Goal: Task Accomplishment & Management: Manage account settings

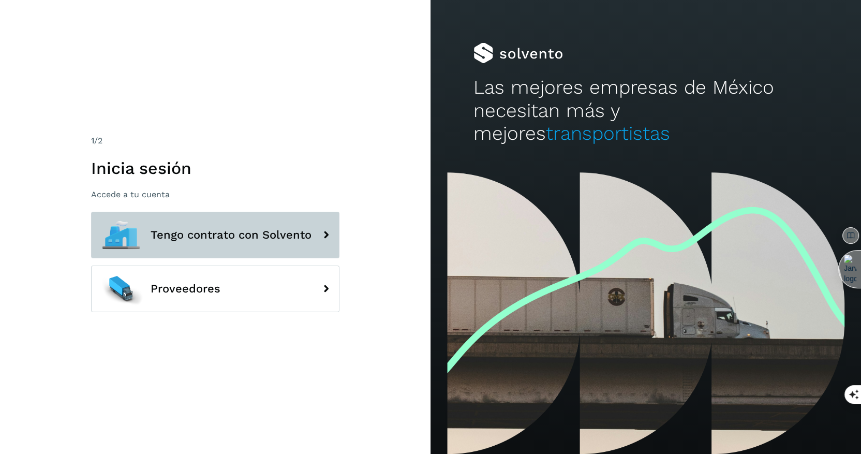
click at [256, 251] on button "Tengo contrato con Solvento" at bounding box center [215, 235] width 248 height 47
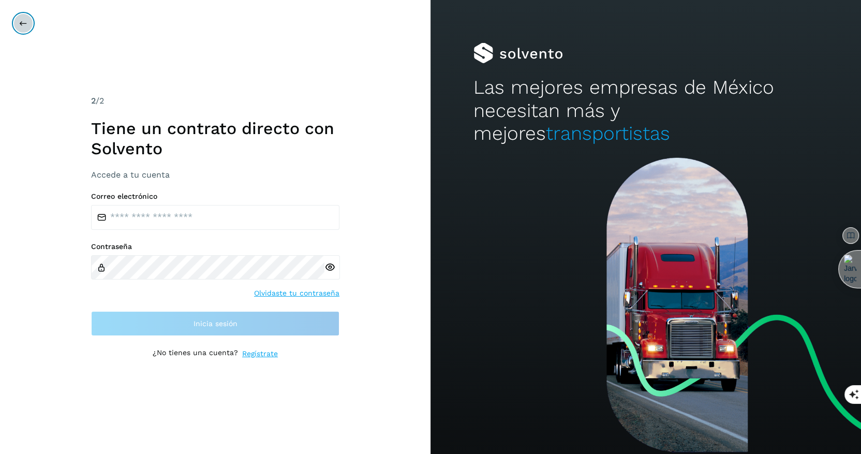
click at [29, 27] on button at bounding box center [23, 23] width 20 height 20
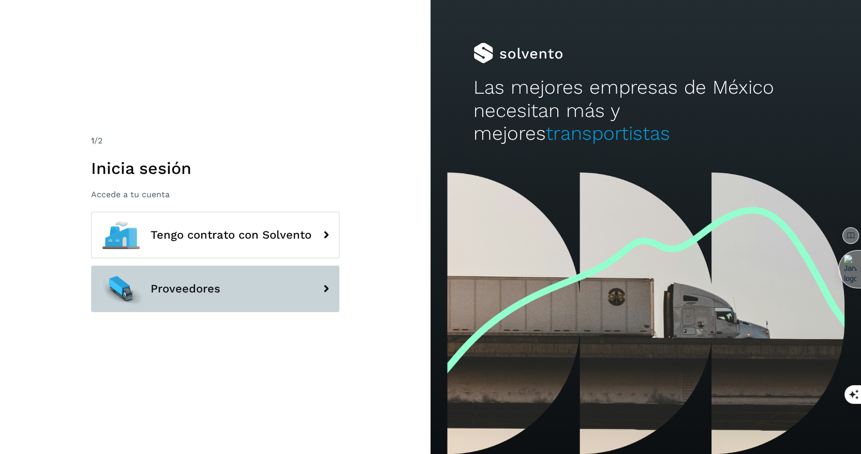
click at [185, 286] on span "Proveedores" at bounding box center [186, 288] width 70 height 12
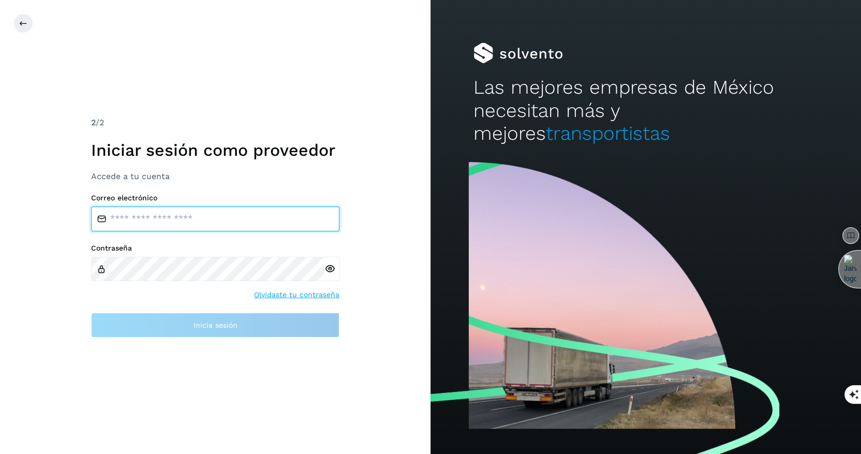
click at [182, 223] on input "email" at bounding box center [215, 218] width 248 height 25
paste input "**********"
type input "**********"
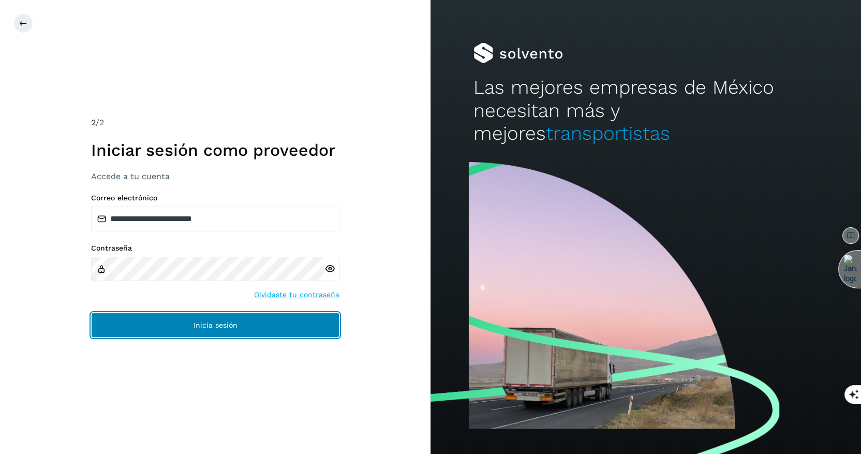
click at [199, 326] on span "Inicia sesión" at bounding box center [215, 324] width 44 height 7
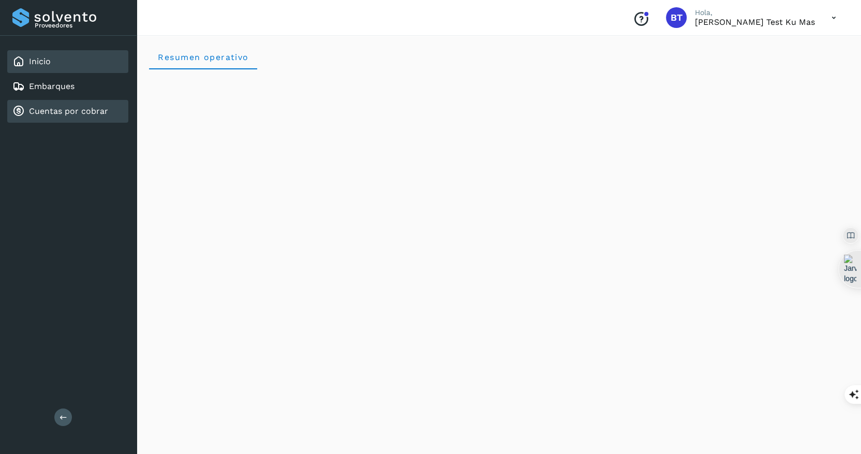
click at [104, 114] on link "Cuentas por cobrar" at bounding box center [68, 111] width 79 height 10
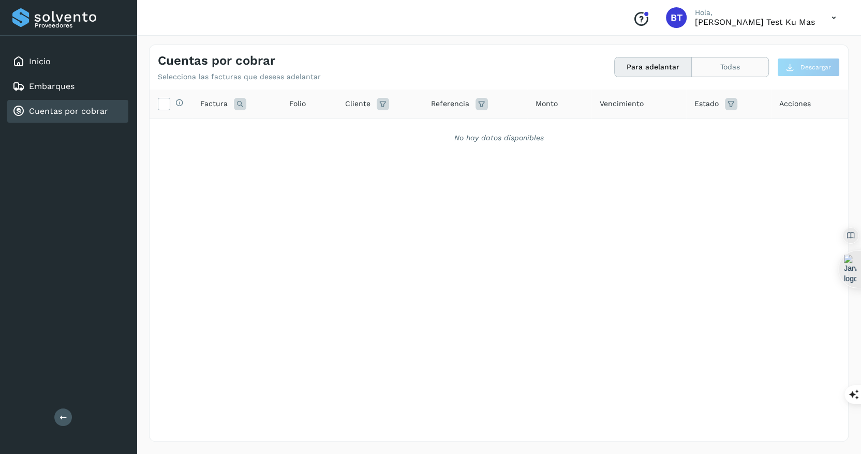
click at [735, 62] on button "Todas" at bounding box center [730, 66] width 77 height 19
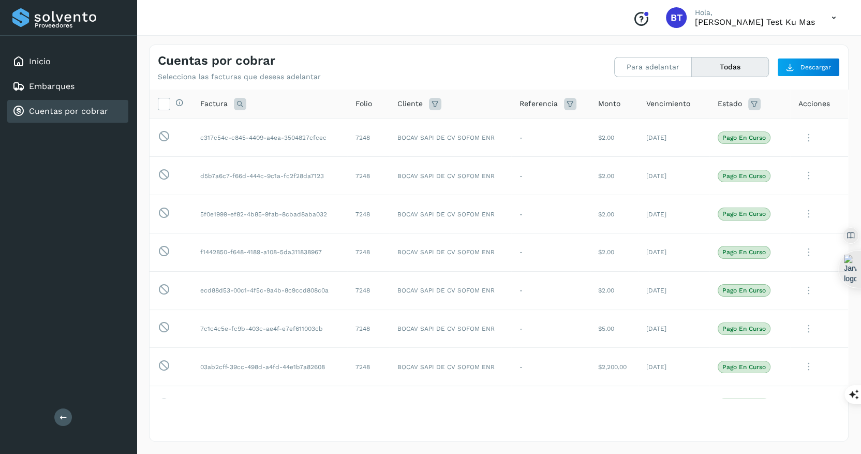
click at [759, 100] on icon at bounding box center [754, 104] width 12 height 12
click at [740, 131] on icon at bounding box center [742, 129] width 11 height 11
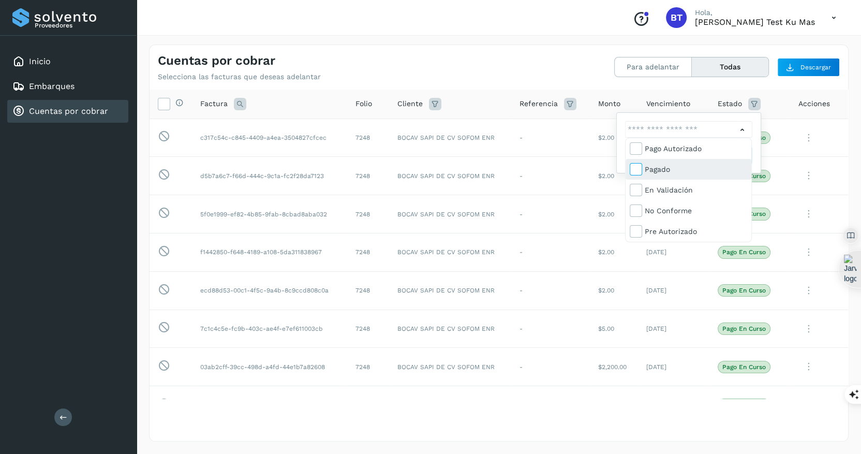
click at [641, 167] on span at bounding box center [636, 171] width 13 height 8
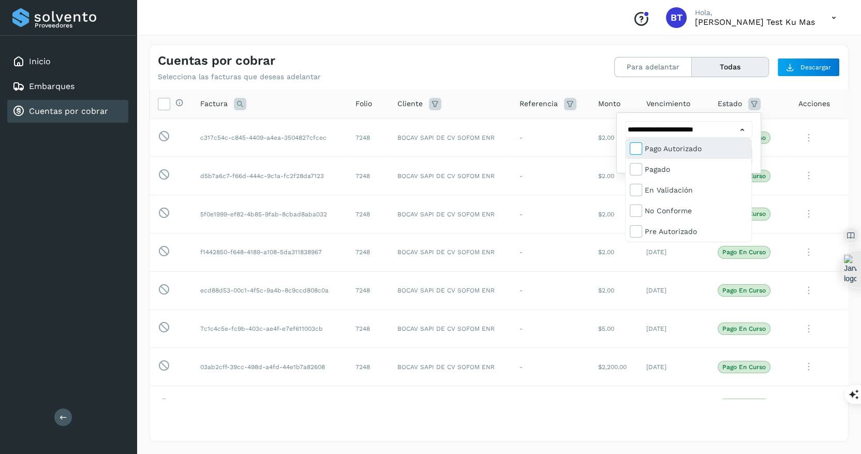
click at [635, 145] on icon at bounding box center [635, 148] width 10 height 10
type input "**********"
click at [670, 35] on div at bounding box center [430, 227] width 861 height 454
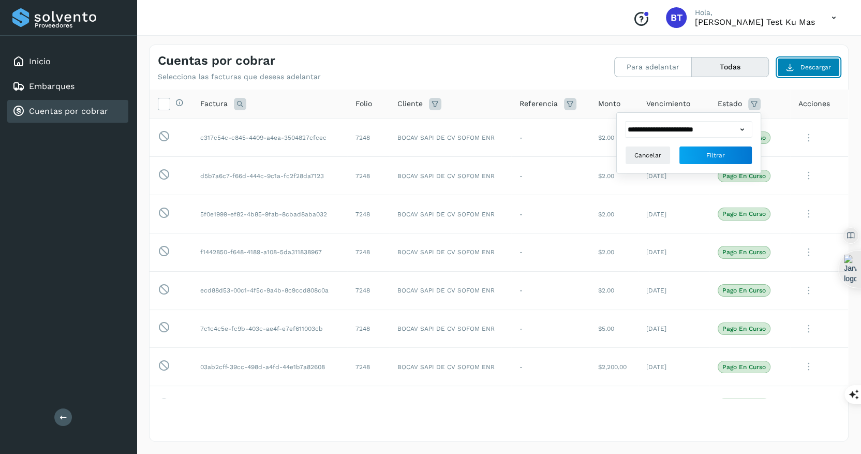
click at [823, 66] on span "Descargar" at bounding box center [815, 67] width 31 height 9
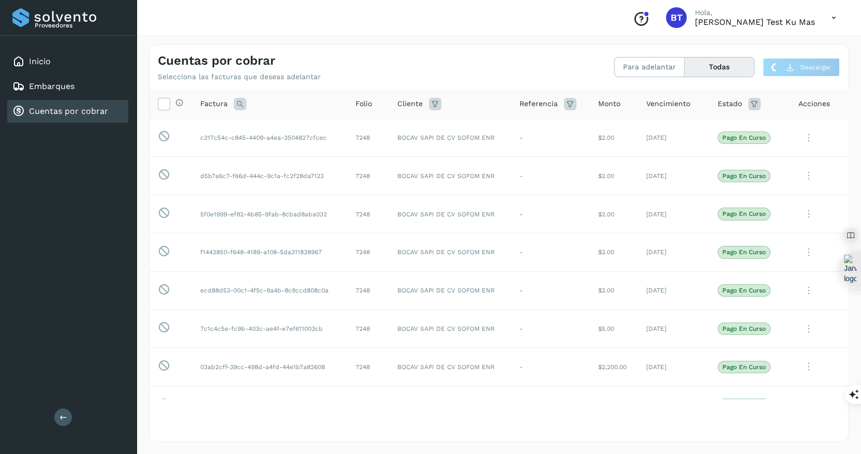
click at [741, 66] on button "Todas" at bounding box center [718, 66] width 69 height 19
click at [756, 108] on icon at bounding box center [754, 104] width 12 height 12
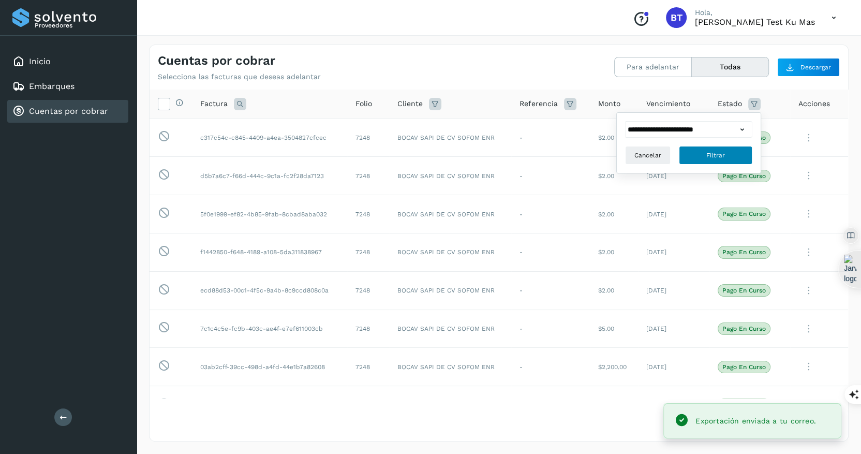
click at [731, 152] on button "Filtrar" at bounding box center [715, 155] width 73 height 19
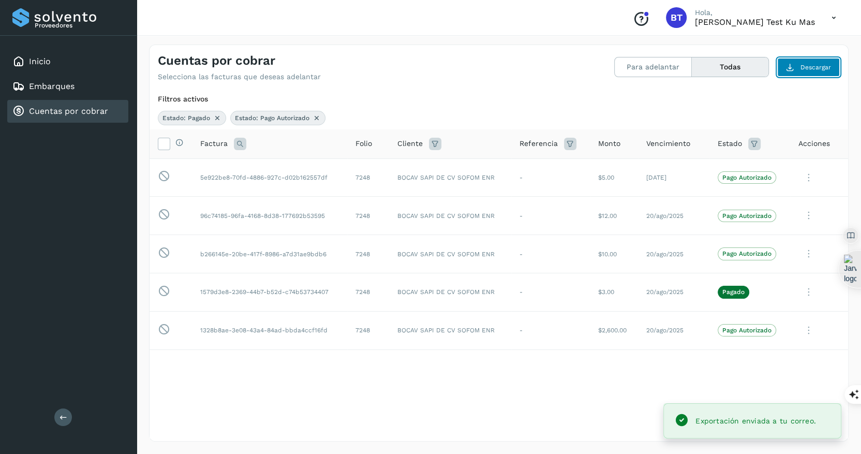
click at [803, 70] on span "Descargar" at bounding box center [815, 67] width 31 height 9
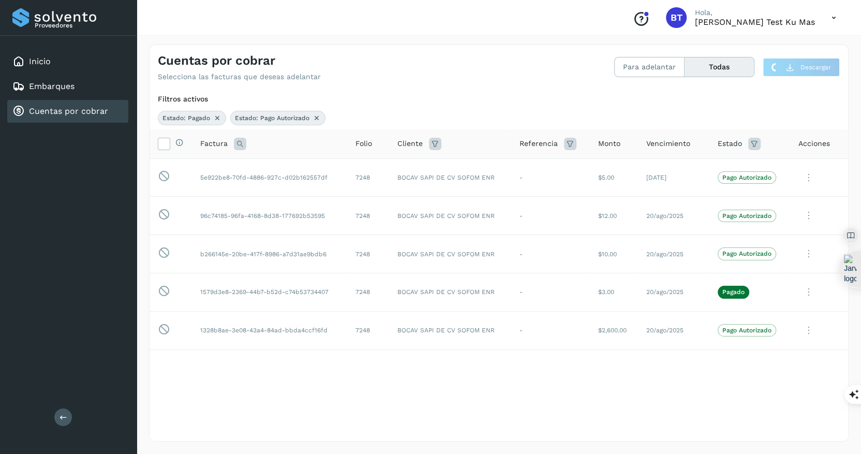
click at [834, 17] on icon at bounding box center [833, 17] width 21 height 21
click at [802, 46] on div "Cerrar sesión" at bounding box center [781, 47] width 123 height 20
